Goal: Task Accomplishment & Management: Use online tool/utility

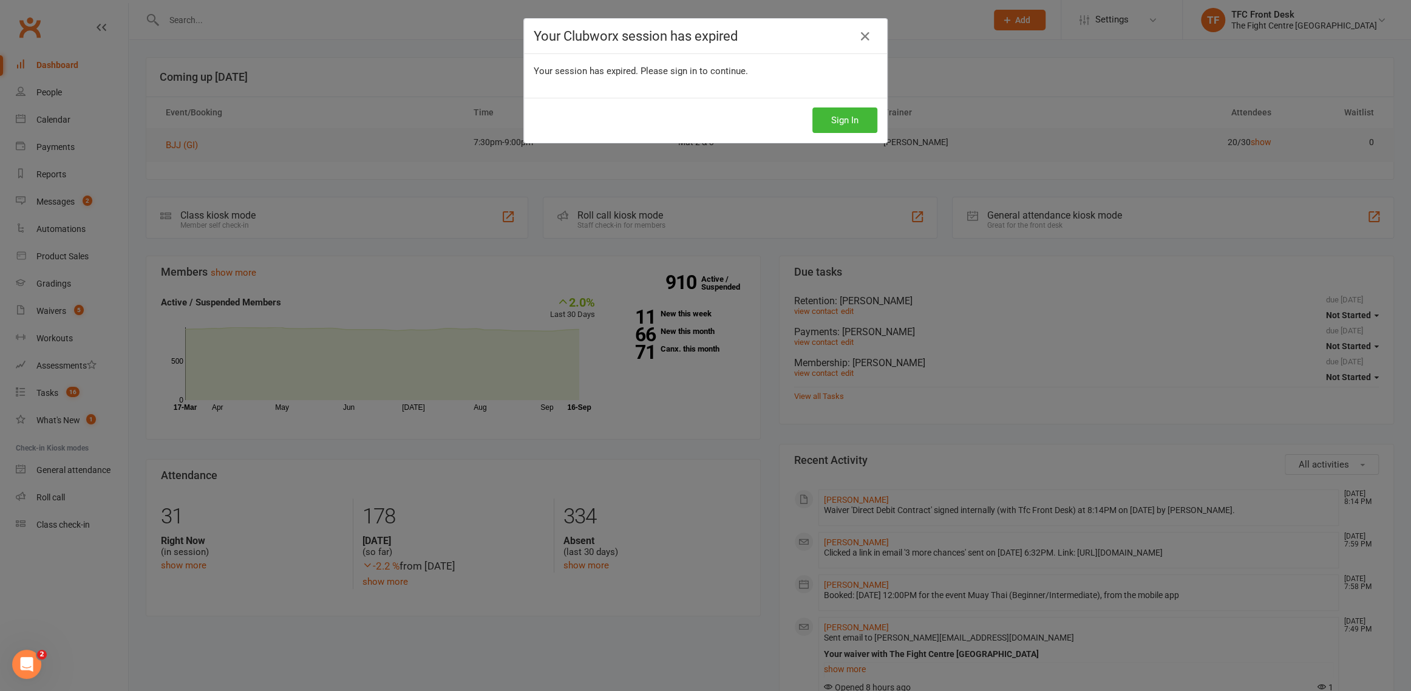
click at [824, 123] on button "Sign In" at bounding box center [845, 120] width 65 height 26
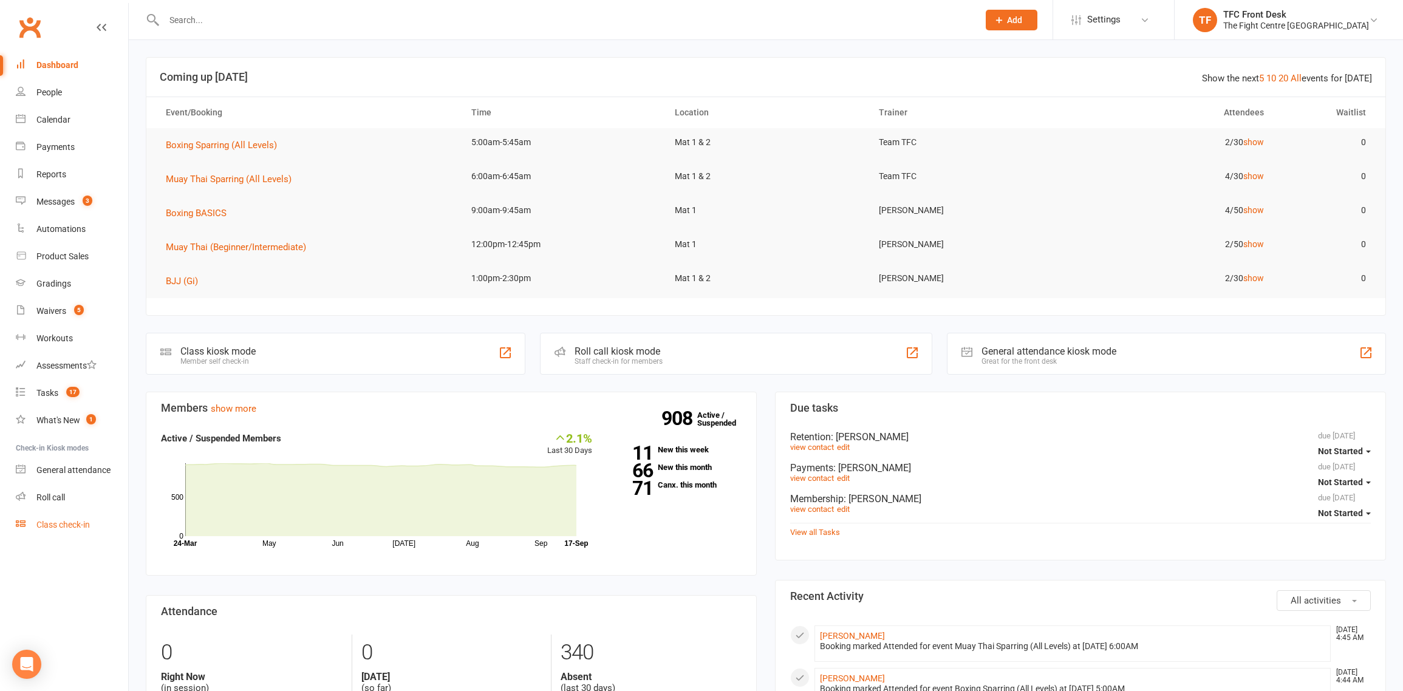
click at [64, 520] on div "Class check-in" at bounding box center [62, 525] width 53 height 10
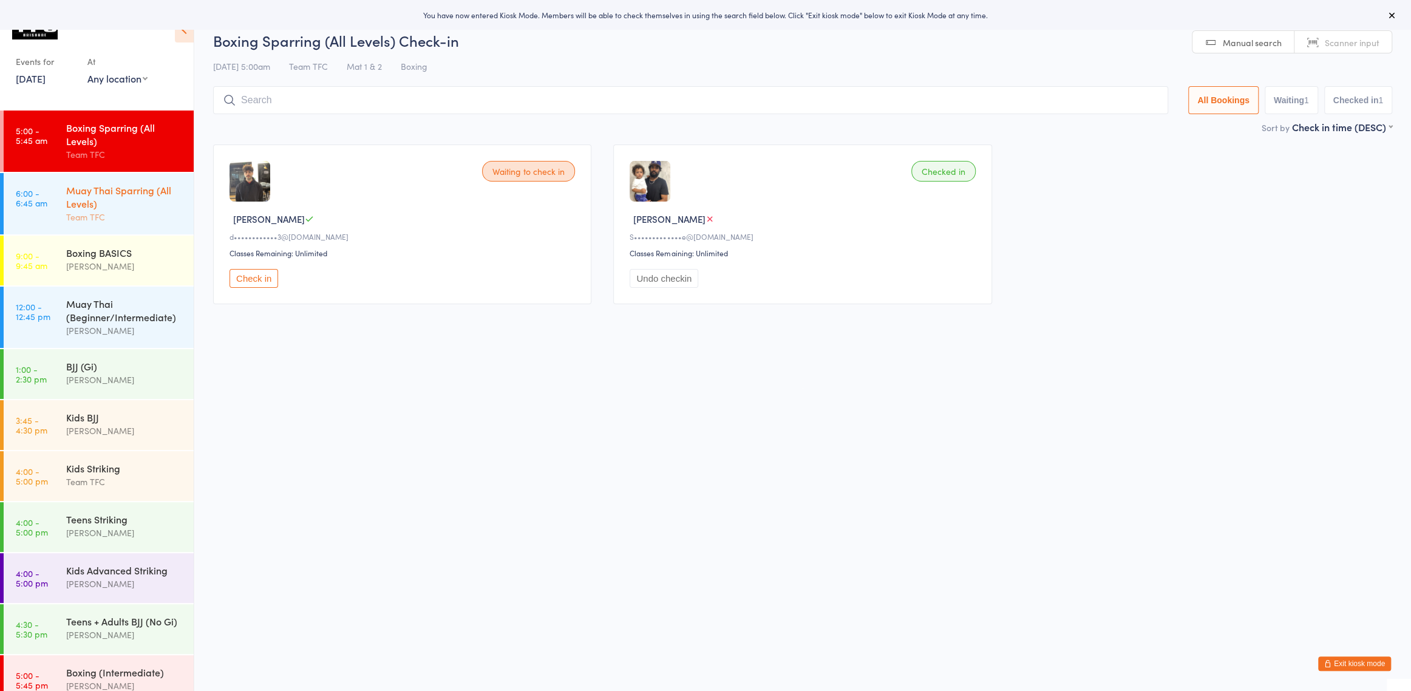
click at [106, 199] on div "Muay Thai Sparring (All Levels)" at bounding box center [124, 196] width 117 height 27
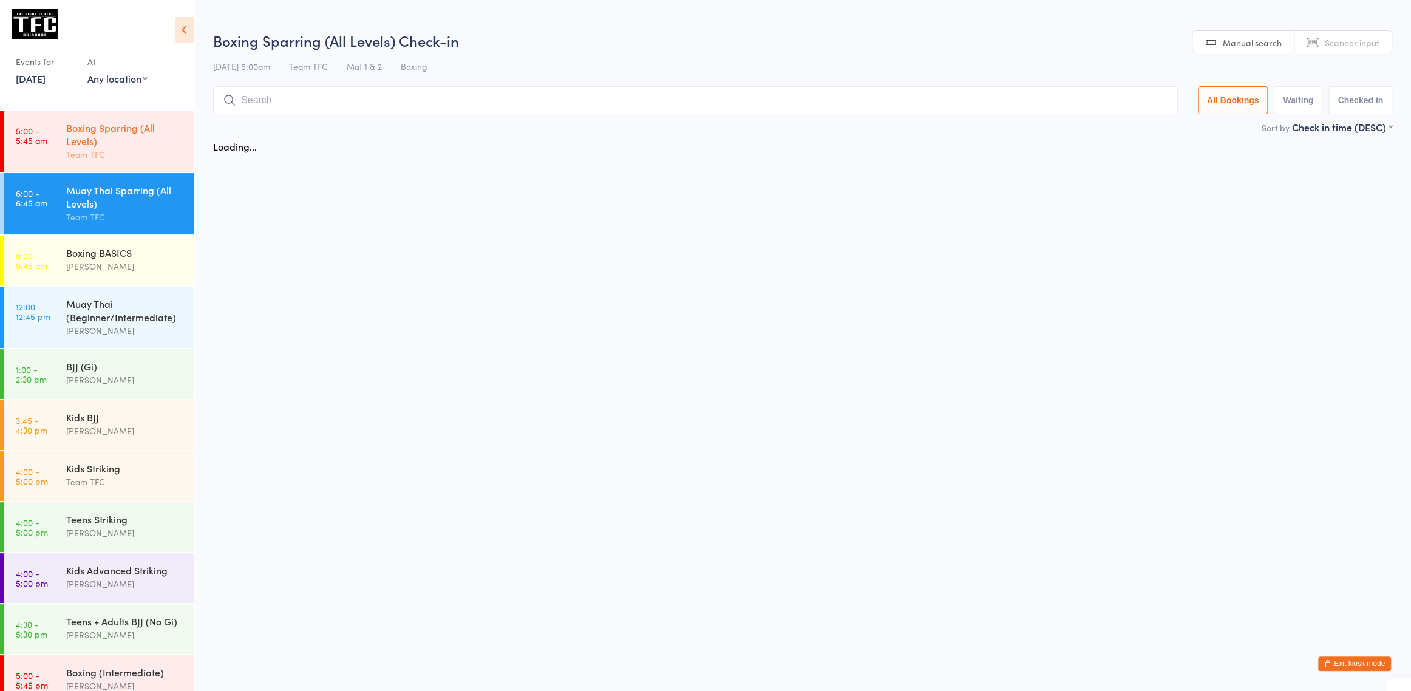
click at [103, 159] on div "Team TFC" at bounding box center [124, 155] width 117 height 14
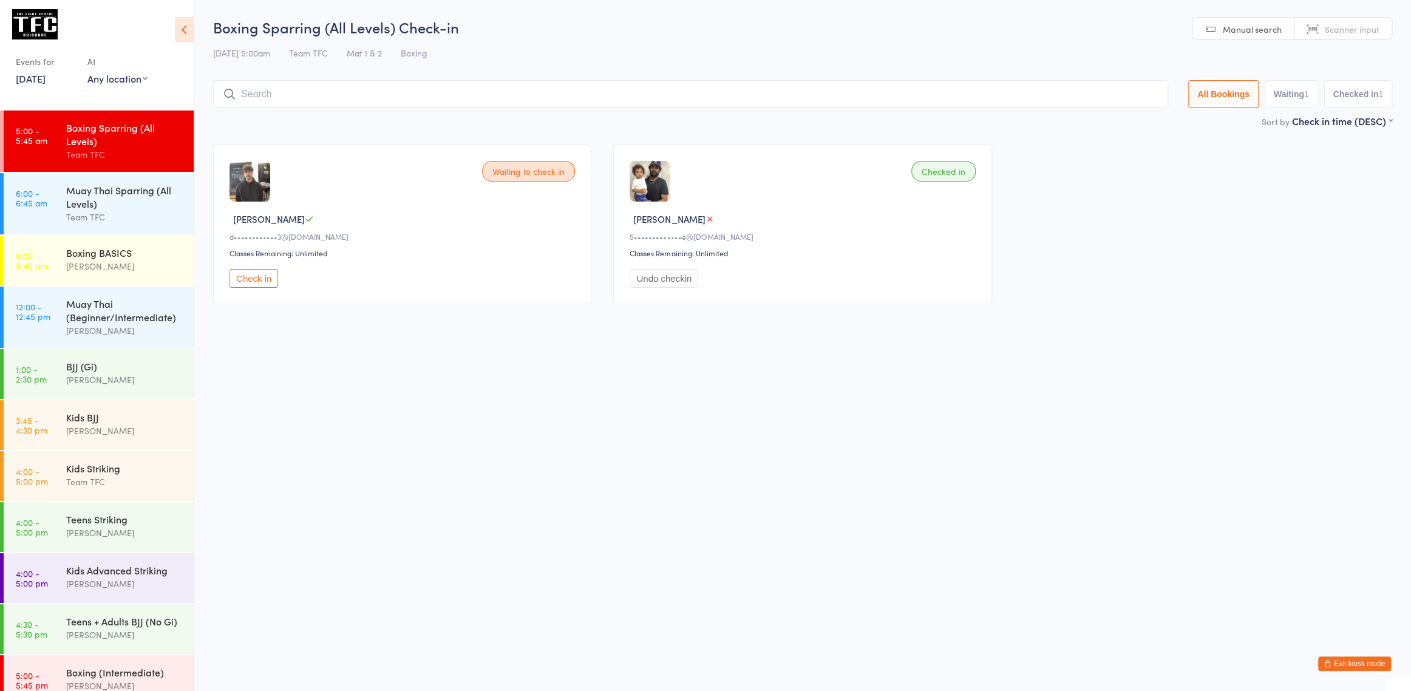
click at [304, 107] on input "search" at bounding box center [690, 94] width 955 height 28
click at [304, 97] on input "search" at bounding box center [690, 94] width 955 height 28
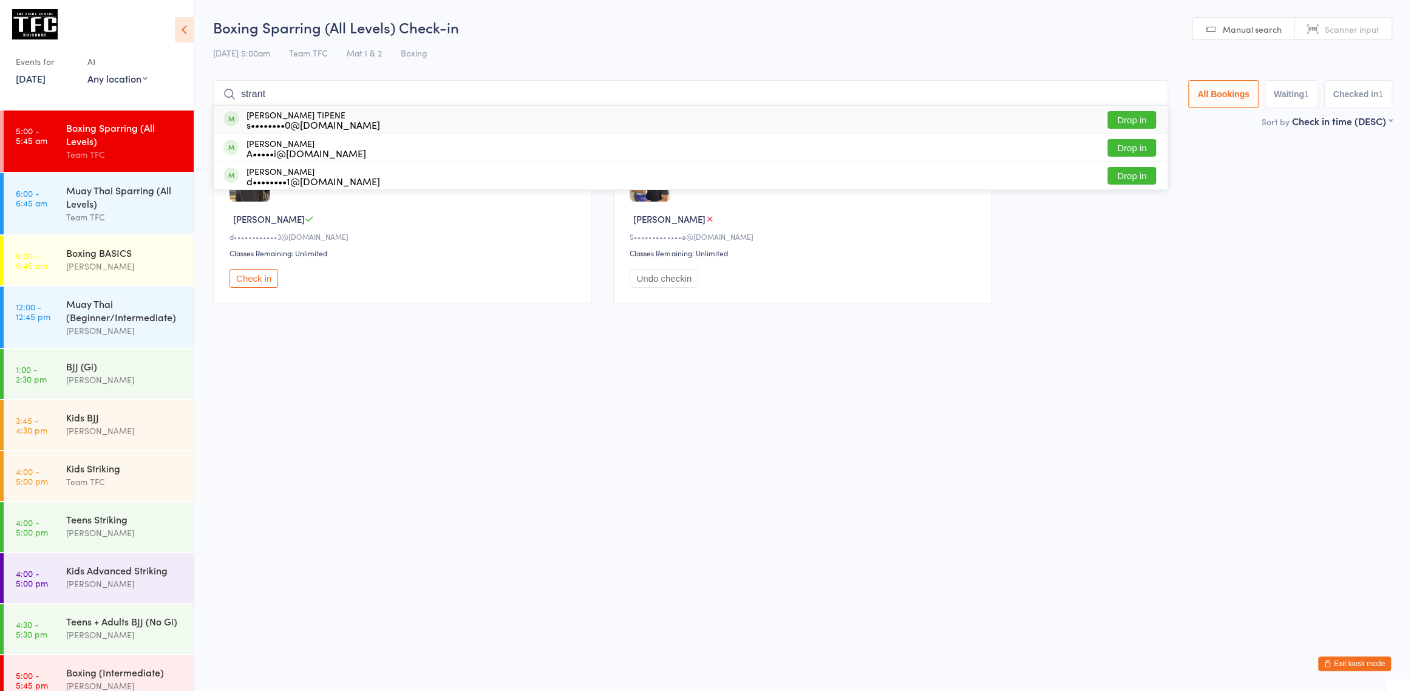
type input "strant"
click at [1108, 126] on button "Drop in" at bounding box center [1132, 120] width 49 height 18
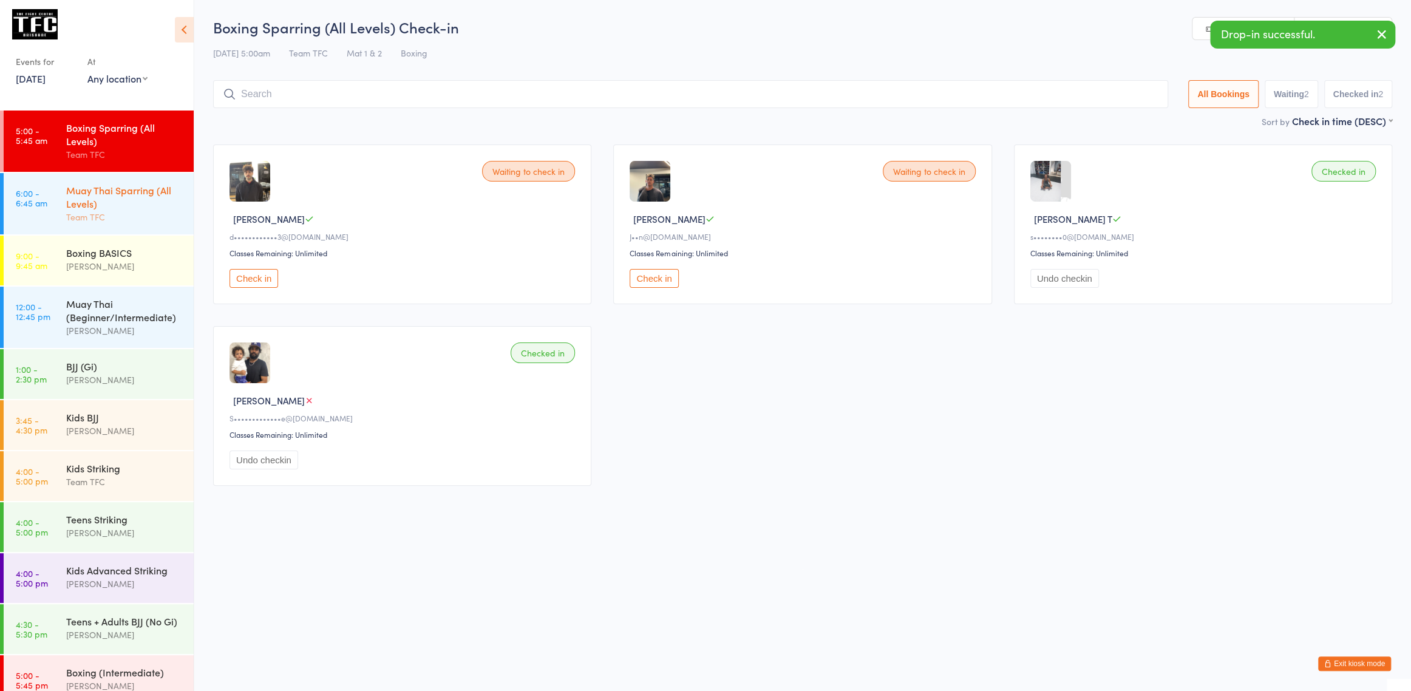
click at [168, 213] on div "Team TFC" at bounding box center [124, 217] width 117 height 14
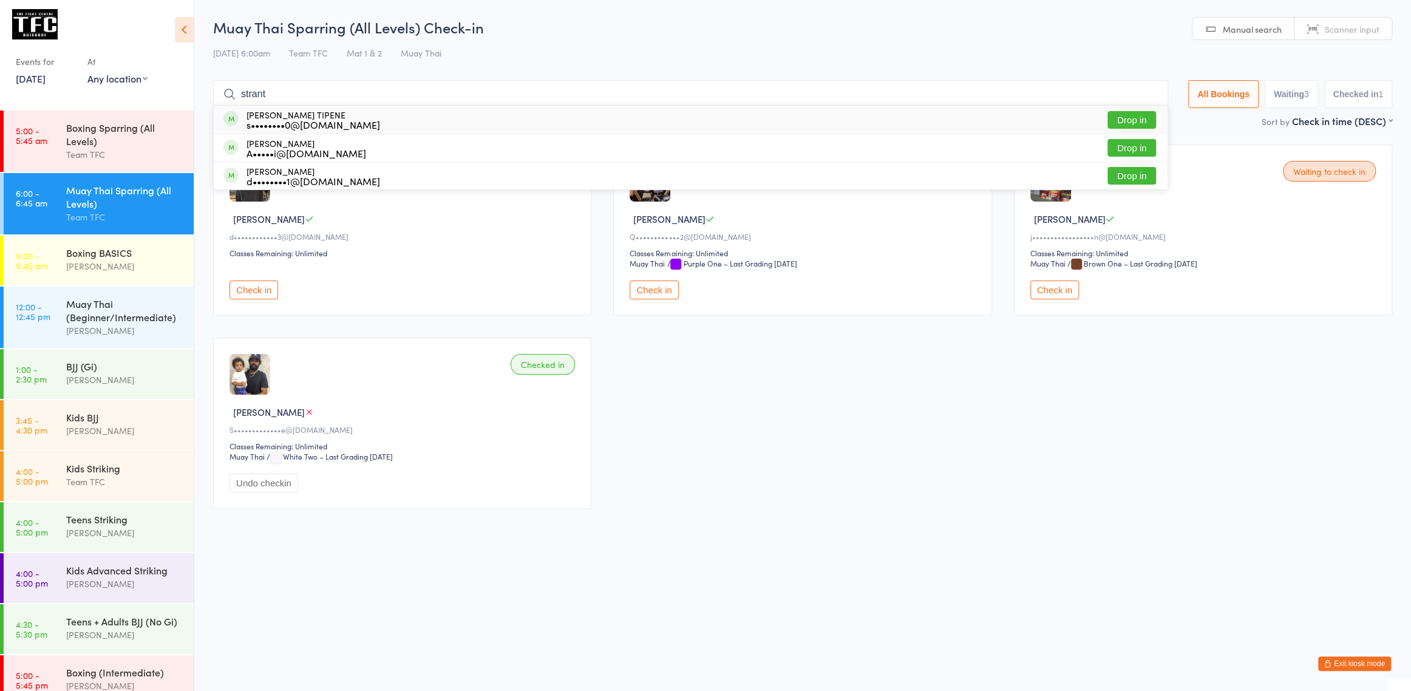
type input "strant"
click at [1137, 123] on button "Drop in" at bounding box center [1132, 120] width 49 height 18
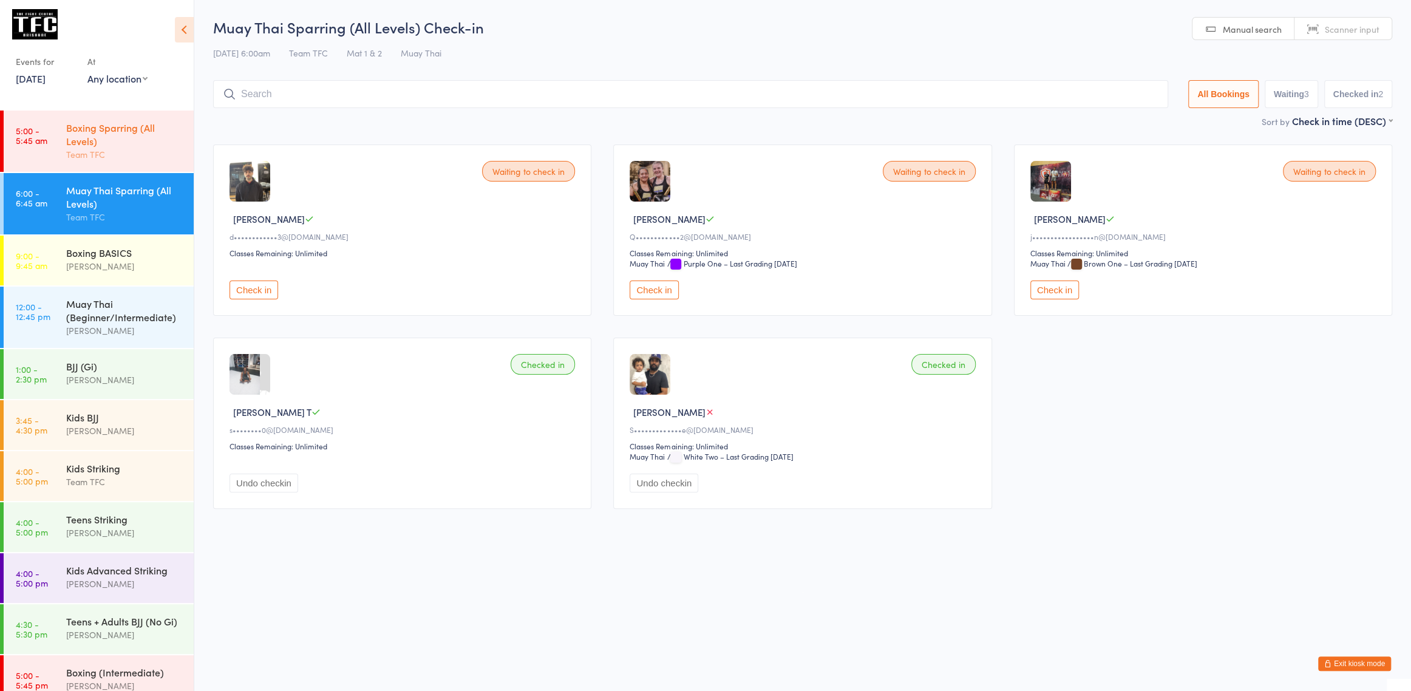
click at [97, 141] on div "Boxing Sparring (All Levels)" at bounding box center [124, 134] width 117 height 27
